Goal: Transaction & Acquisition: Download file/media

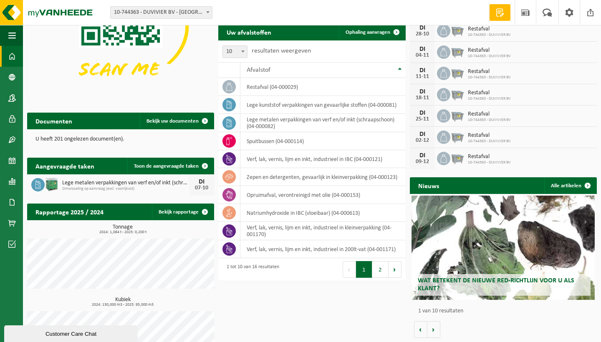
scroll to position [90, 0]
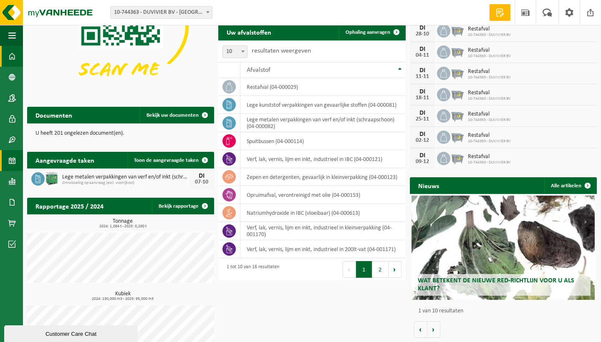
click at [16, 160] on link "Kalender" at bounding box center [11, 160] width 23 height 21
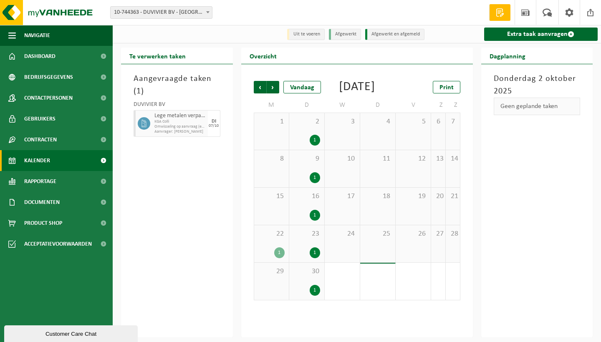
click at [281, 258] on div "1" at bounding box center [279, 252] width 10 height 11
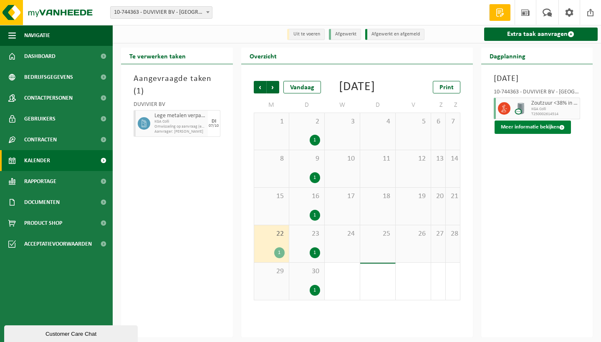
click at [521, 134] on button "Meer informatie bekijken" at bounding box center [532, 127] width 76 height 13
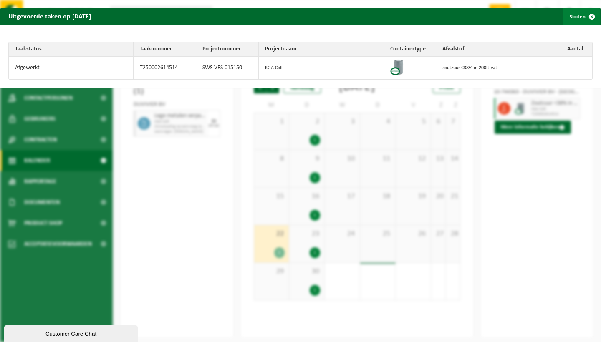
click at [594, 14] on span "button" at bounding box center [591, 16] width 17 height 17
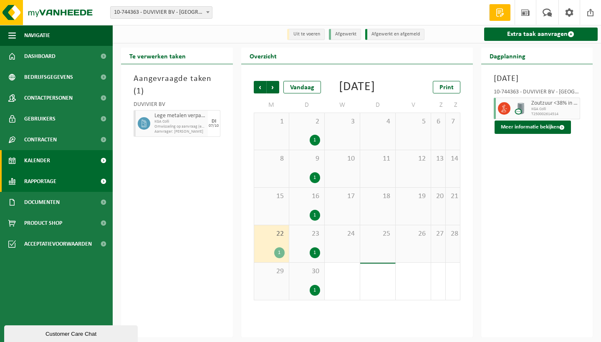
click at [38, 186] on span "Rapportage" at bounding box center [40, 181] width 32 height 21
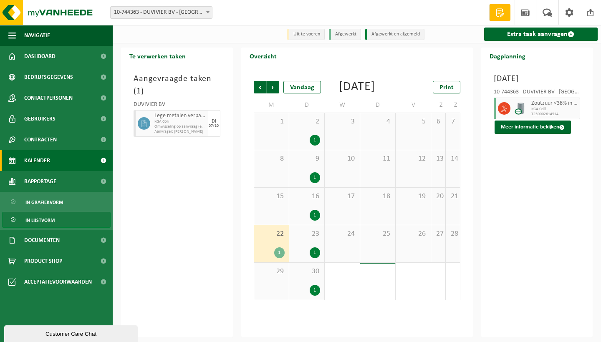
click at [41, 223] on span "In lijstvorm" at bounding box center [39, 220] width 29 height 16
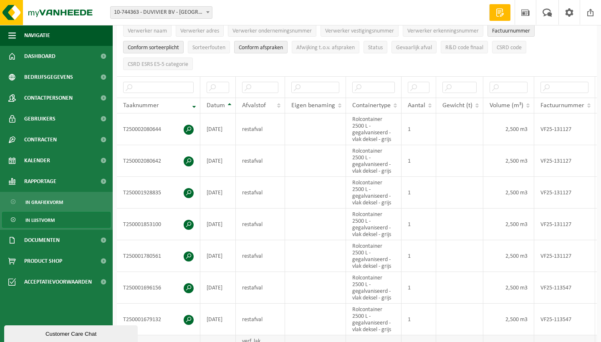
scroll to position [138, 0]
click at [168, 155] on td "T250002080642" at bounding box center [158, 162] width 83 height 32
click at [544, 150] on td "VF25-131127" at bounding box center [564, 162] width 61 height 32
click at [565, 157] on td "VF25-131127" at bounding box center [564, 162] width 61 height 32
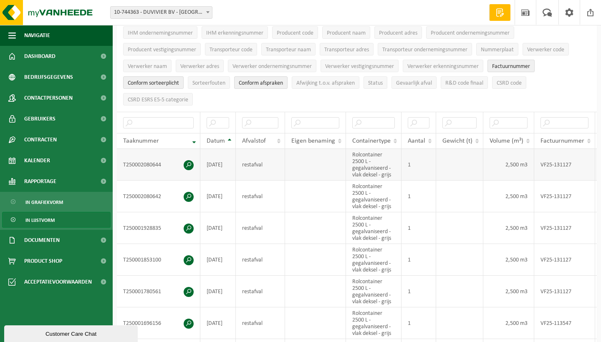
scroll to position [103, 0]
click at [50, 245] on span "Documenten" at bounding box center [41, 240] width 35 height 21
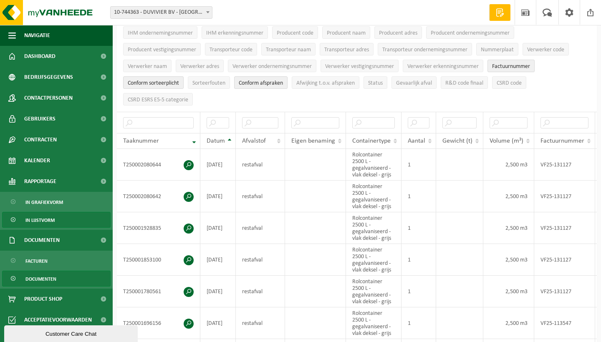
click at [43, 277] on span "Documenten" at bounding box center [40, 279] width 31 height 16
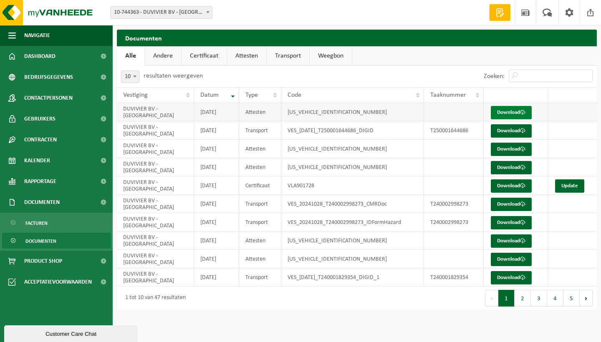
click at [502, 111] on link "Download" at bounding box center [511, 112] width 41 height 13
click at [514, 149] on link "Download" at bounding box center [511, 149] width 41 height 13
click at [514, 128] on link "Download" at bounding box center [511, 130] width 41 height 13
